Goal: Task Accomplishment & Management: Use online tool/utility

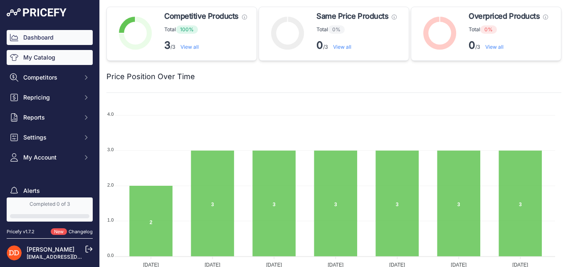
click at [46, 55] on link "My Catalog" at bounding box center [50, 57] width 86 height 15
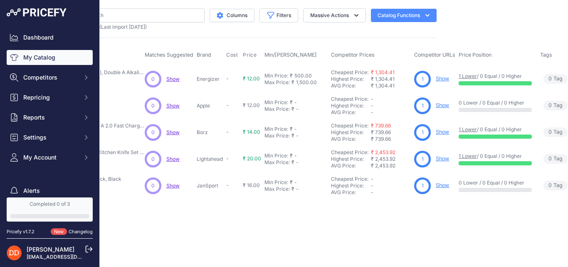
scroll to position [0, 143]
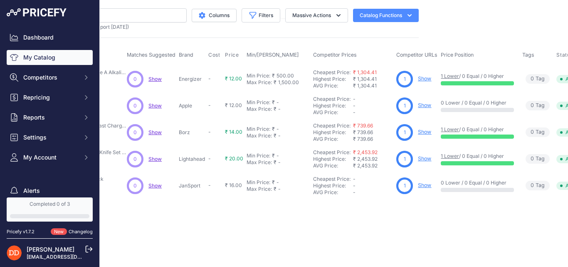
click at [426, 80] on link "Show" at bounding box center [424, 78] width 13 height 6
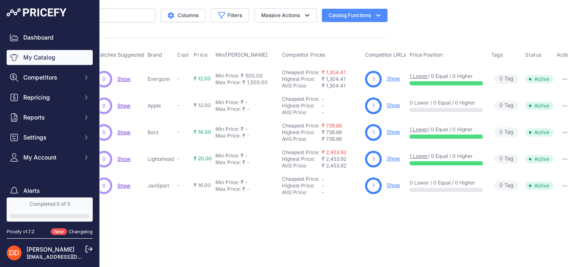
scroll to position [0, 182]
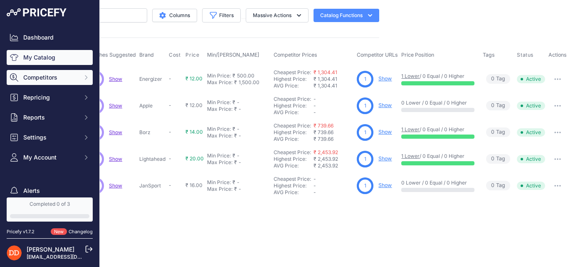
click at [30, 77] on span "Competitors" at bounding box center [50, 77] width 55 height 8
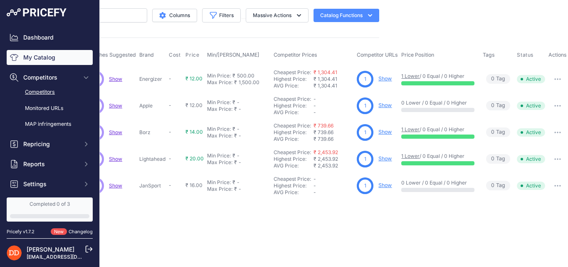
click at [40, 91] on link "Competitors" at bounding box center [50, 92] width 86 height 15
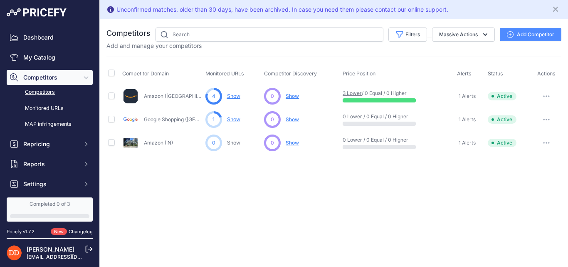
click at [533, 29] on button "Add Competitor" at bounding box center [531, 34] width 62 height 13
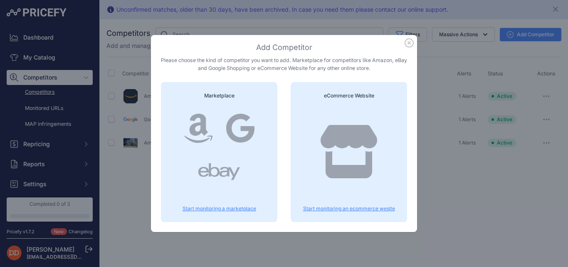
click at [412, 43] on icon "button" at bounding box center [409, 42] width 9 height 9
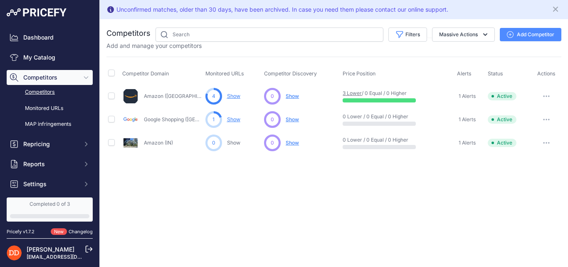
click at [296, 95] on span "Show" at bounding box center [292, 96] width 13 height 7
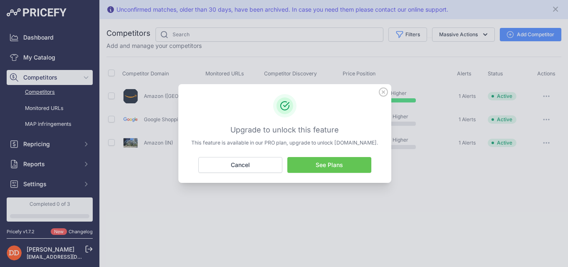
click at [383, 90] on icon at bounding box center [383, 91] width 9 height 9
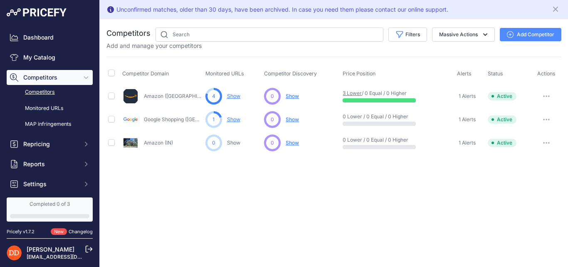
click at [231, 96] on link "Show" at bounding box center [233, 96] width 13 height 6
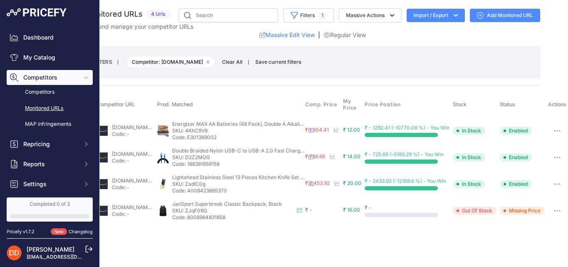
scroll to position [0, 55]
click at [474, 13] on link "Add Monitored URL" at bounding box center [505, 15] width 70 height 13
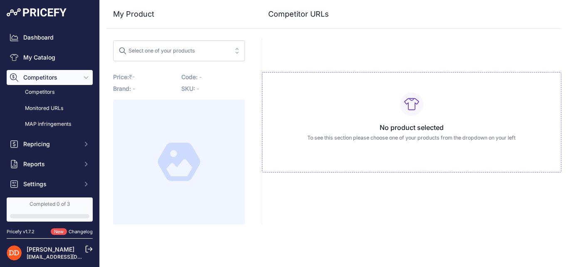
click at [170, 51] on div "Select one of your products" at bounding box center [157, 49] width 77 height 11
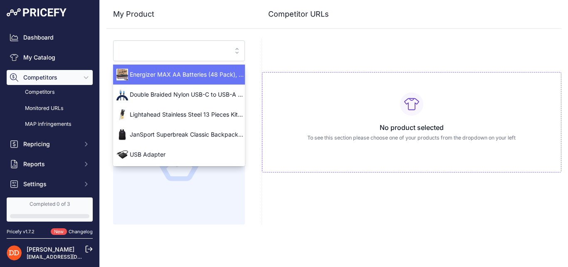
click at [176, 71] on span "Energizer MAX AA Batteries (48 Pack), Double A Alkaline Batteries" at bounding box center [179, 74] width 132 height 8
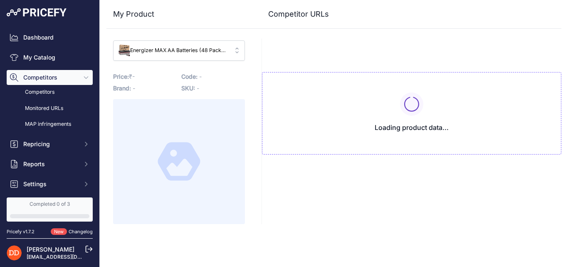
type input "www.amazon.com/AmazonBasics-Performance-Alkaline-Batteries-Count/dp/B00MNV8E0C/…"
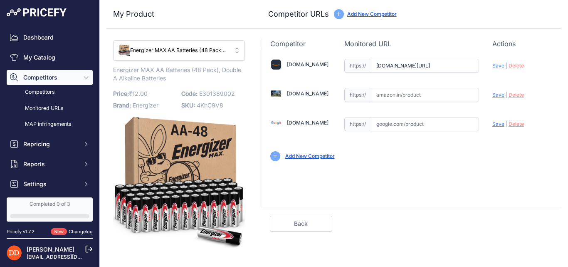
click at [361, 10] on div "Competitor URLs Add New Competitor" at bounding box center [411, 14] width 287 height 12
click at [359, 12] on link "Add New Competitor" at bounding box center [372, 14] width 50 height 6
click at [370, 236] on div "Competitor Monitored URL Actions Valid Invalid Save | Delete Analyzing Valid" at bounding box center [412, 143] width 300 height 209
